Goal: Task Accomplishment & Management: Use online tool/utility

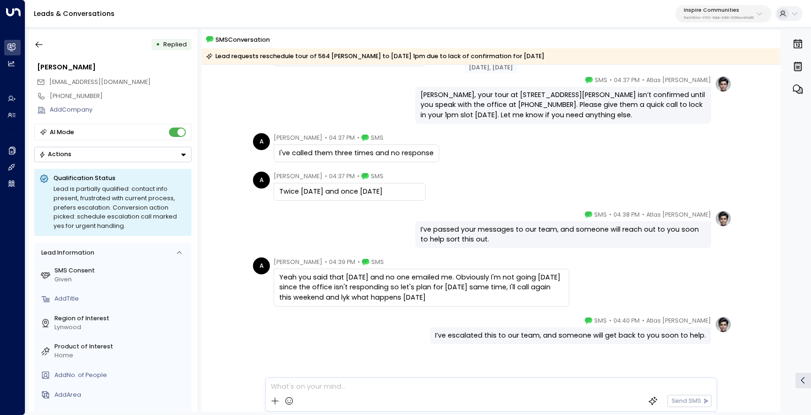
scroll to position [866, 0]
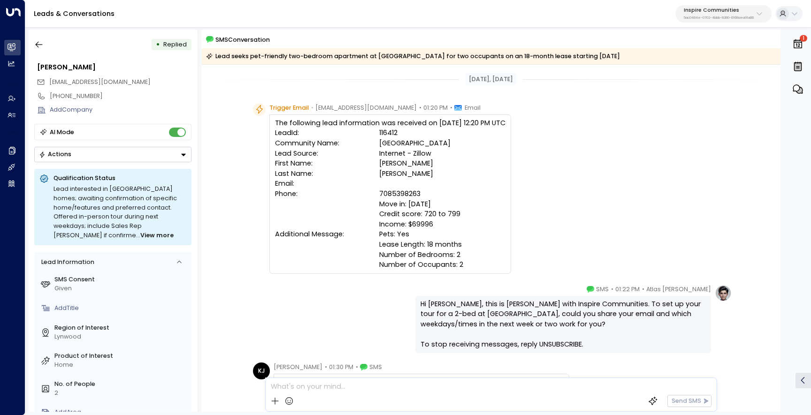
scroll to position [1038, 0]
click at [799, 45] on icon "button" at bounding box center [797, 43] width 11 height 11
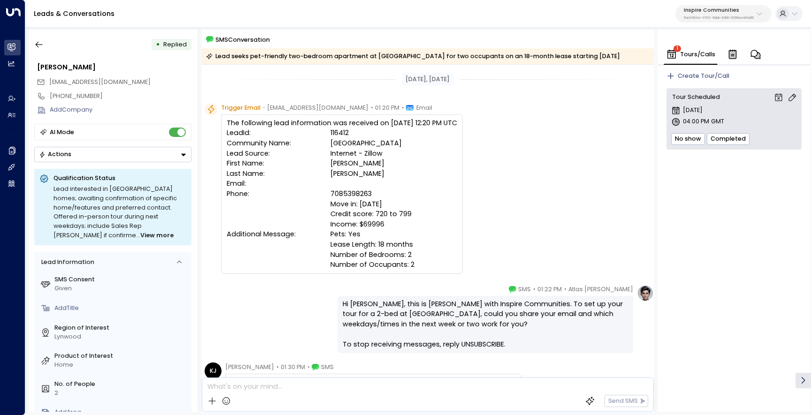
click at [581, 150] on div "Trigger Email • noreply@masselemental.com • 01:20 PM • Email The following lead…" at bounding box center [429, 189] width 449 height 173
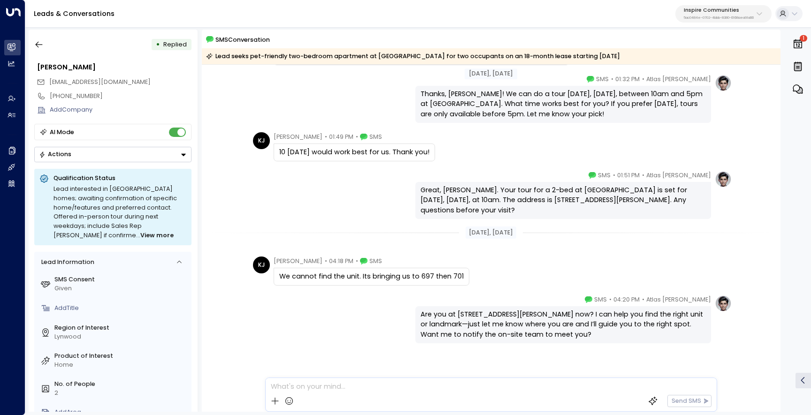
scroll to position [635, 0]
